Goal: Find specific fact: Find specific fact

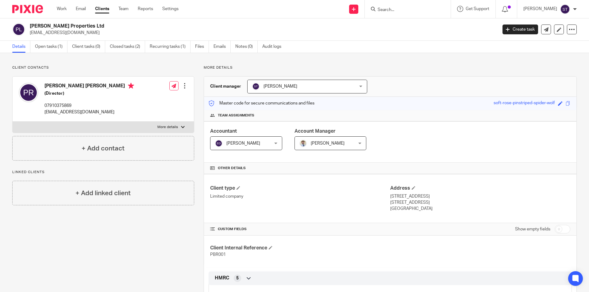
click at [431, 13] on form at bounding box center [409, 9] width 65 height 8
click at [421, 12] on input "Search" at bounding box center [404, 10] width 55 height 6
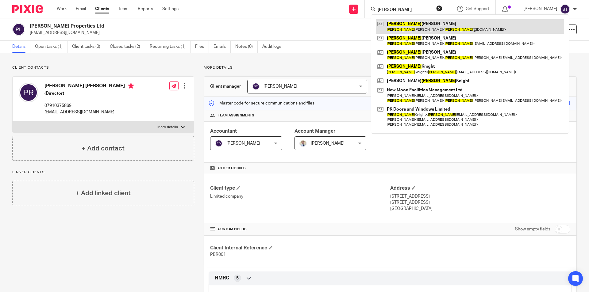
type input "[PERSON_NAME]"
click at [422, 29] on link at bounding box center [470, 26] width 188 height 14
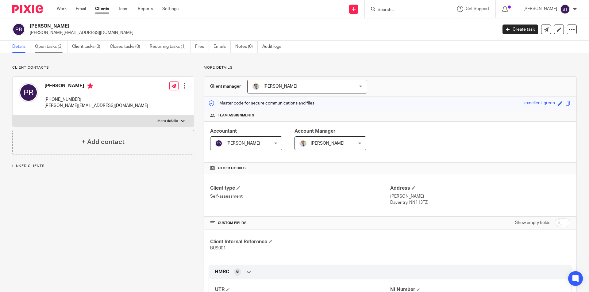
click at [56, 47] on link "Open tasks (3)" at bounding box center [51, 47] width 33 height 12
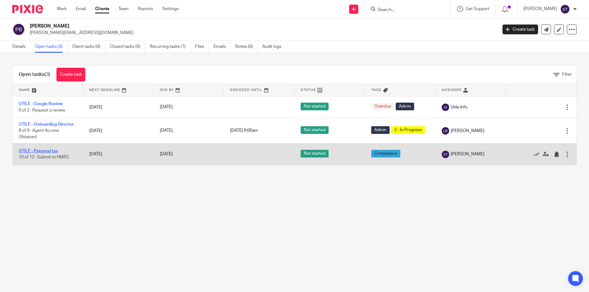
click at [51, 151] on link "UTILE - Personal tax" at bounding box center [38, 151] width 39 height 4
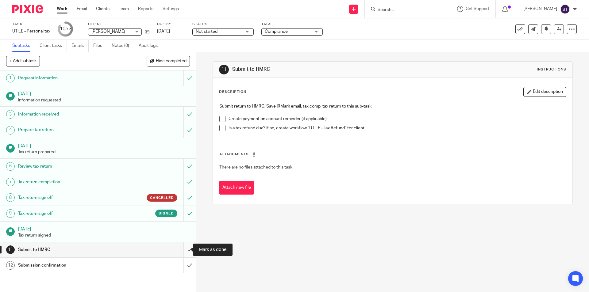
click at [185, 251] on input "submit" at bounding box center [98, 249] width 196 height 15
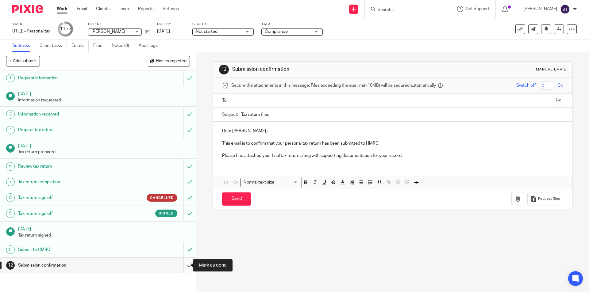
click at [186, 267] on input "submit" at bounding box center [98, 265] width 196 height 15
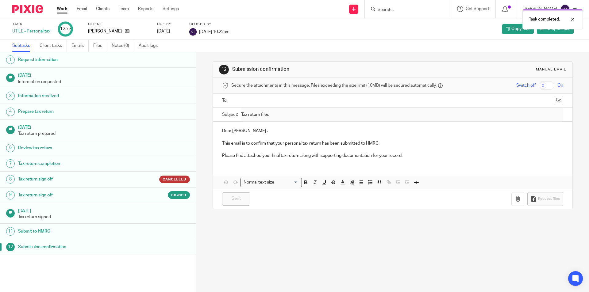
click at [118, 30] on div "Paul Busby" at bounding box center [118, 31] width 61 height 6
click at [125, 31] on icon at bounding box center [127, 31] width 5 height 5
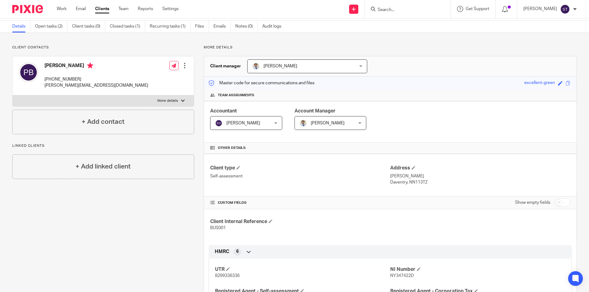
scroll to position [92, 0]
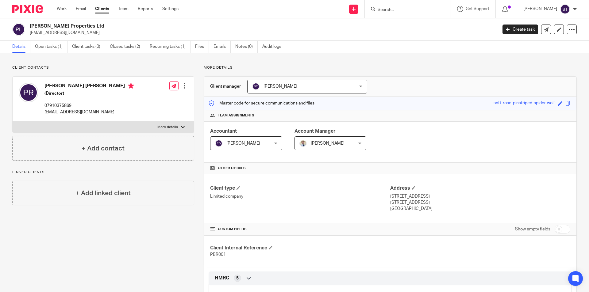
click at [415, 7] on input "Search" at bounding box center [404, 10] width 55 height 6
type input "kriss"
click at [420, 24] on link at bounding box center [431, 26] width 111 height 14
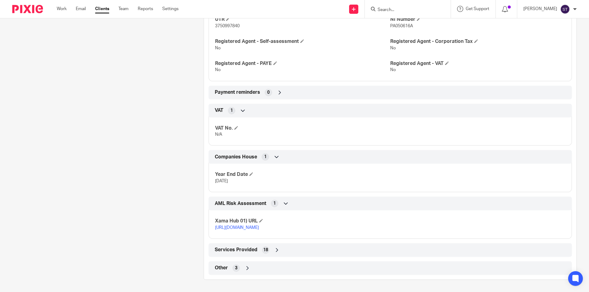
scroll to position [323, 0]
click at [249, 267] on icon at bounding box center [248, 268] width 6 height 6
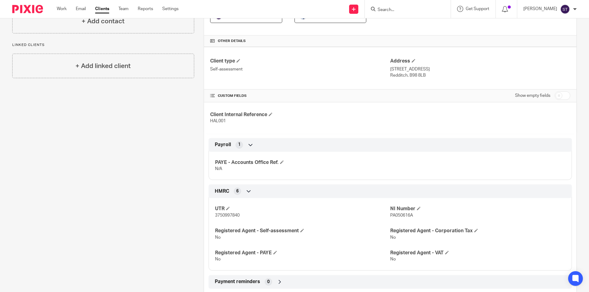
scroll to position [0, 0]
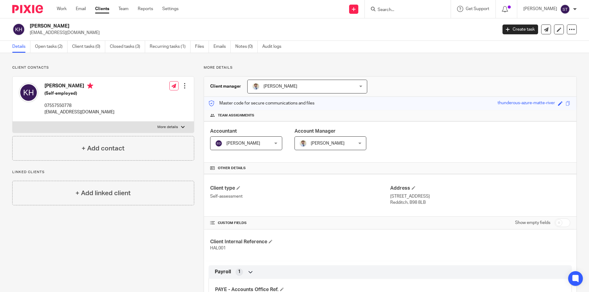
drag, startPoint x: 389, startPoint y: 196, endPoint x: 407, endPoint y: 197, distance: 18.4
click at [407, 197] on p "[STREET_ADDRESS]" at bounding box center [480, 197] width 180 height 6
drag, startPoint x: 393, startPoint y: 198, endPoint x: 408, endPoint y: 199, distance: 14.5
click at [408, 199] on div "Client type Self-assessment Address [STREET_ADDRESS] [STREET_ADDRESS]" at bounding box center [390, 195] width 373 height 43
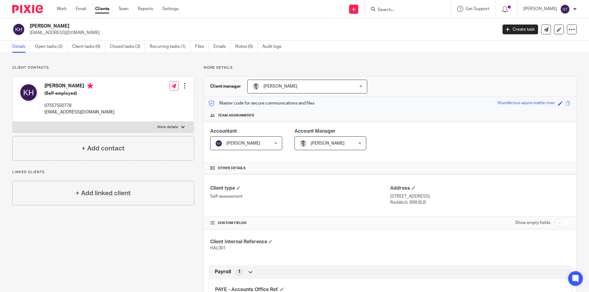
click at [409, 196] on p "[STREET_ADDRESS]" at bounding box center [480, 197] width 180 height 6
click at [412, 197] on p "[STREET_ADDRESS]" at bounding box center [480, 197] width 180 height 6
drag, startPoint x: 411, startPoint y: 197, endPoint x: 388, endPoint y: 197, distance: 23.0
click at [390, 197] on p "[STREET_ADDRESS]" at bounding box center [480, 197] width 180 height 6
copy p "[STREET_ADDRESS],"
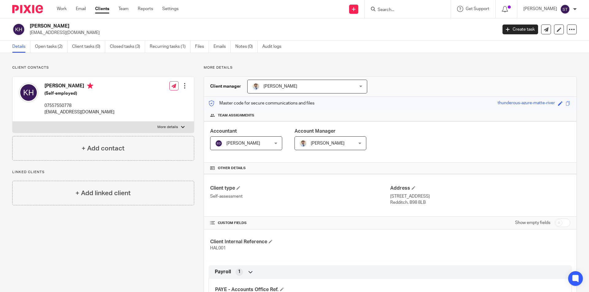
drag, startPoint x: 414, startPoint y: 198, endPoint x: 438, endPoint y: 197, distance: 23.9
click at [438, 197] on p "[STREET_ADDRESS]" at bounding box center [480, 197] width 180 height 6
copy p "Lakeside"
drag, startPoint x: 397, startPoint y: 203, endPoint x: 405, endPoint y: 203, distance: 8.0
click at [405, 203] on p "Redditch, B98 8LB" at bounding box center [480, 203] width 180 height 6
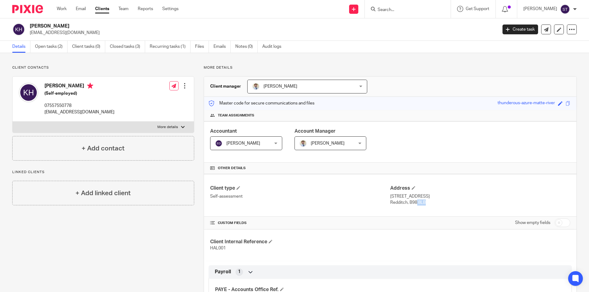
click at [405, 203] on p "Redditch, B98 8LB" at bounding box center [480, 203] width 180 height 6
drag, startPoint x: 405, startPoint y: 203, endPoint x: 389, endPoint y: 204, distance: 16.0
click at [390, 204] on p "Redditch, B98 8LB" at bounding box center [480, 203] width 180 height 6
drag, startPoint x: 413, startPoint y: 203, endPoint x: 407, endPoint y: 203, distance: 6.1
click at [407, 203] on p "Redditch, B98 8LB" at bounding box center [480, 203] width 180 height 6
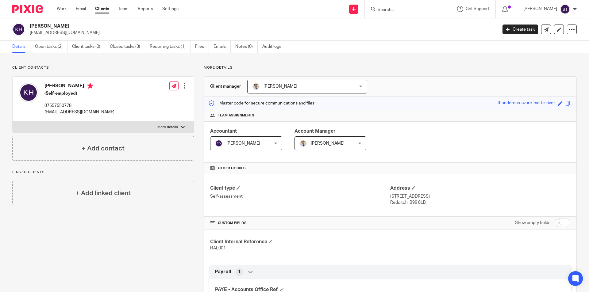
copy p "B98 8LB"
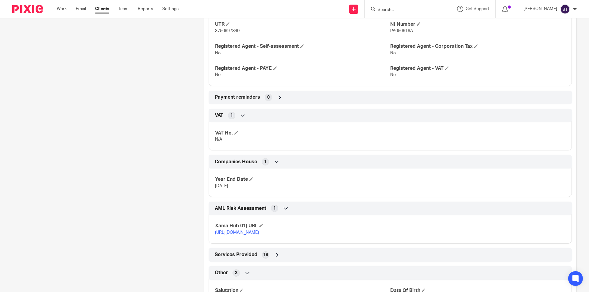
scroll to position [374, 0]
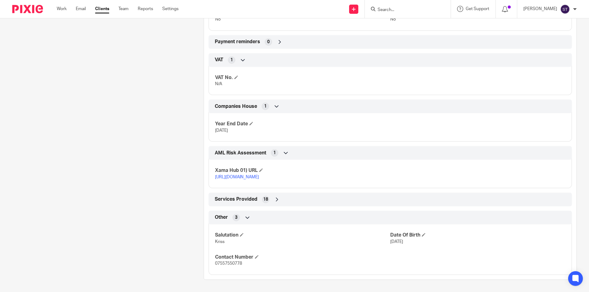
click at [270, 201] on div "Services Provided 18" at bounding box center [390, 200] width 354 height 10
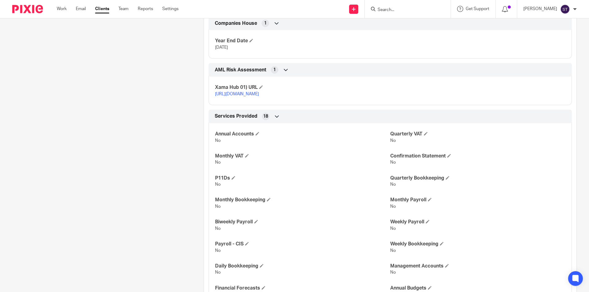
scroll to position [466, 0]
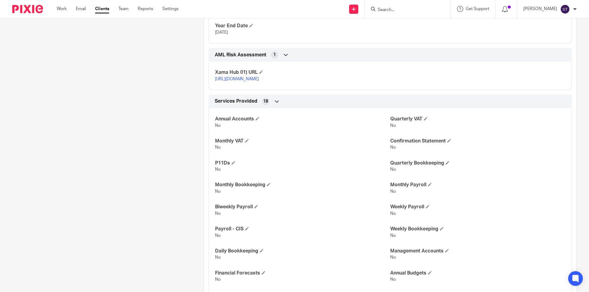
click at [278, 105] on icon at bounding box center [277, 102] width 6 height 6
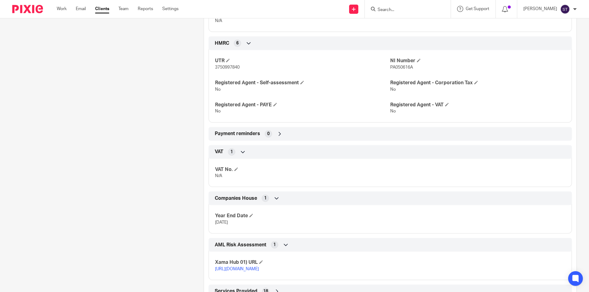
scroll to position [251, 0]
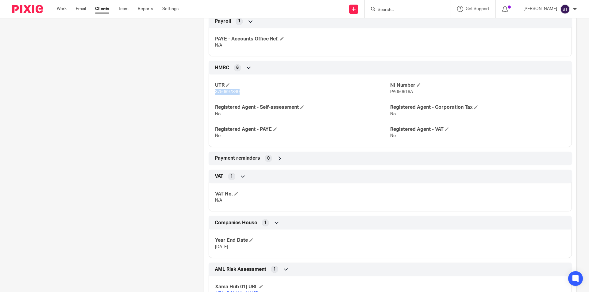
drag, startPoint x: 226, startPoint y: 92, endPoint x: 213, endPoint y: 91, distance: 13.5
click at [213, 91] on div "UTR 3750997840 NI Number PA050616A Registered Agent - Self-assessment No Regist…" at bounding box center [390, 108] width 363 height 77
copy span "3750997840"
drag, startPoint x: 413, startPoint y: 92, endPoint x: 388, endPoint y: 91, distance: 25.2
click at [390, 91] on p "PA050616A" at bounding box center [477, 92] width 175 height 6
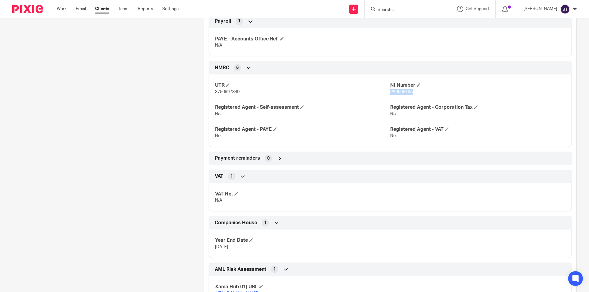
copy span "PA050616A"
